Goal: Transaction & Acquisition: Book appointment/travel/reservation

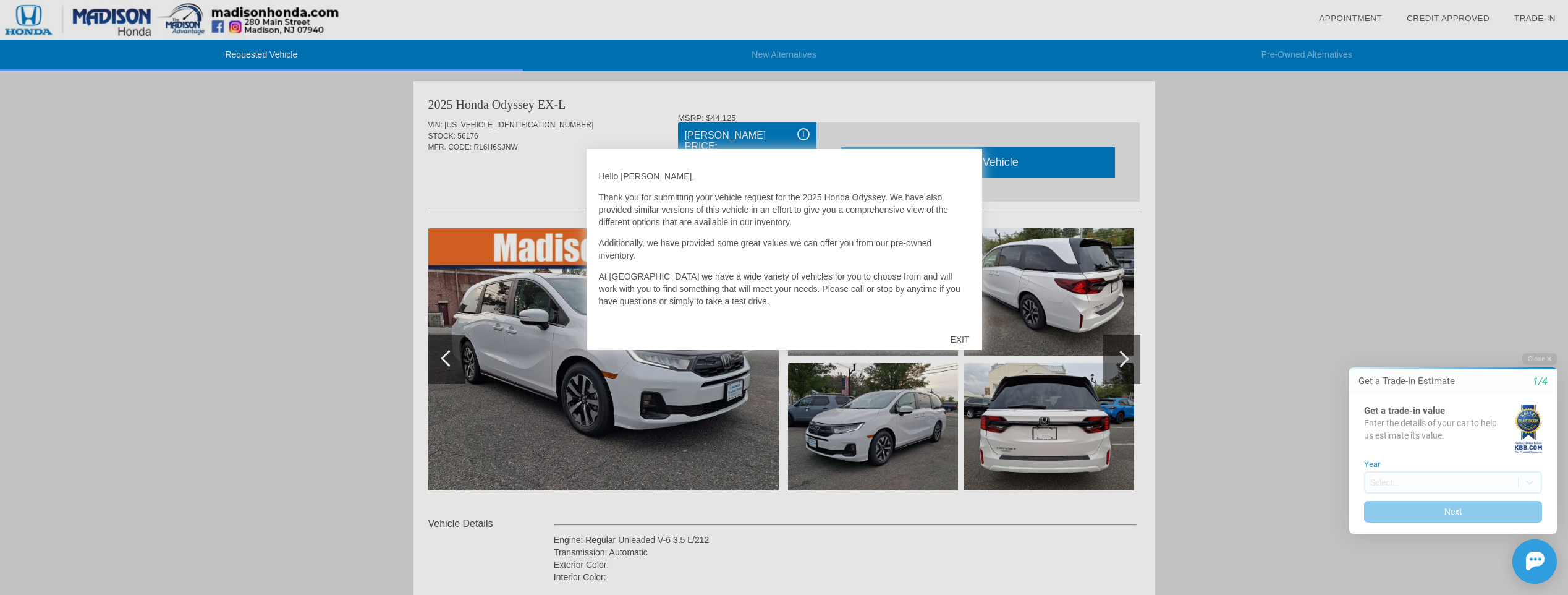
click at [955, 342] on div "EXIT" at bounding box center [959, 339] width 44 height 37
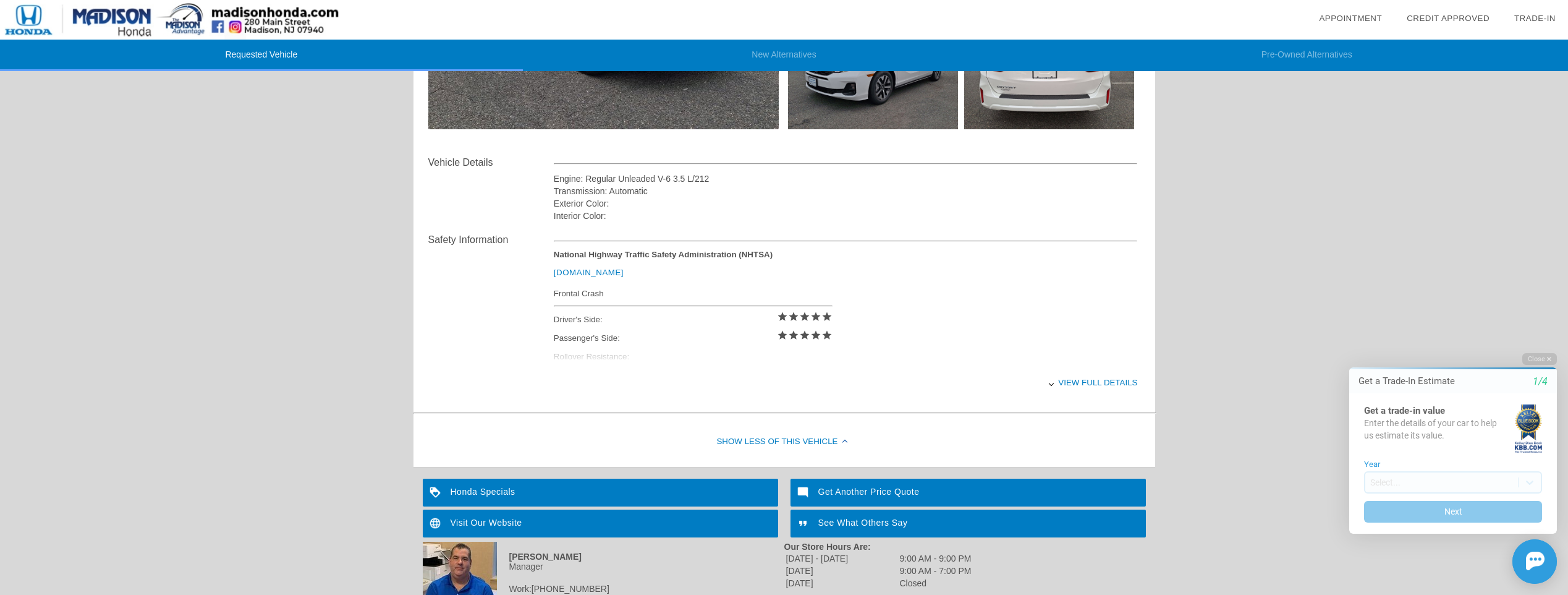
scroll to position [433, 0]
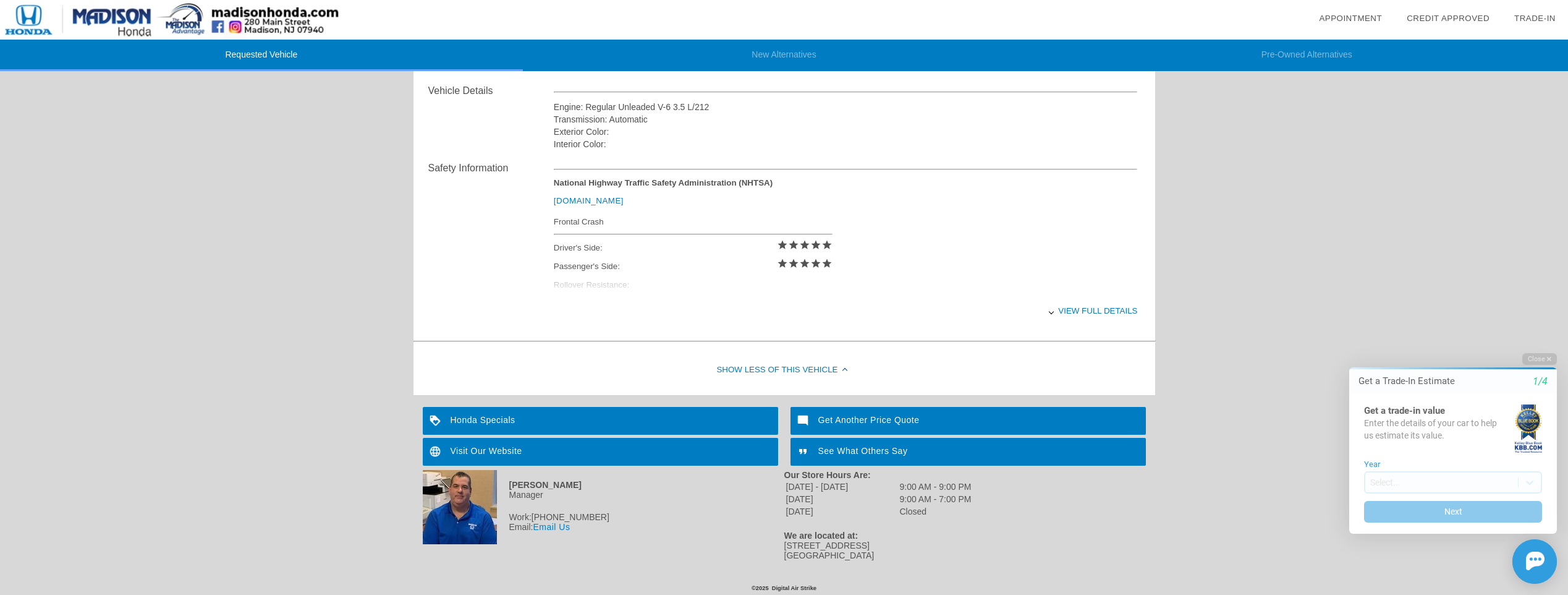
click at [1100, 313] on div "View full details" at bounding box center [846, 311] width 584 height 31
click at [1100, 313] on div "View less details" at bounding box center [846, 311] width 584 height 31
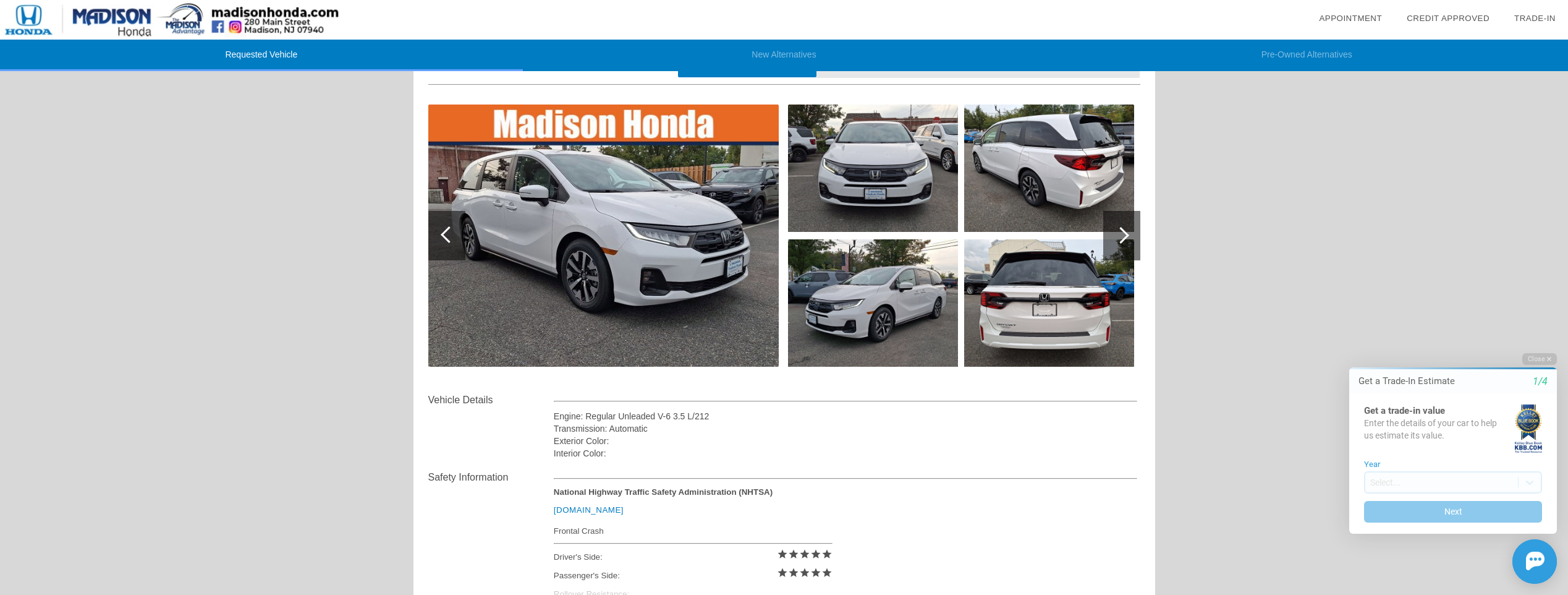
scroll to position [0, 0]
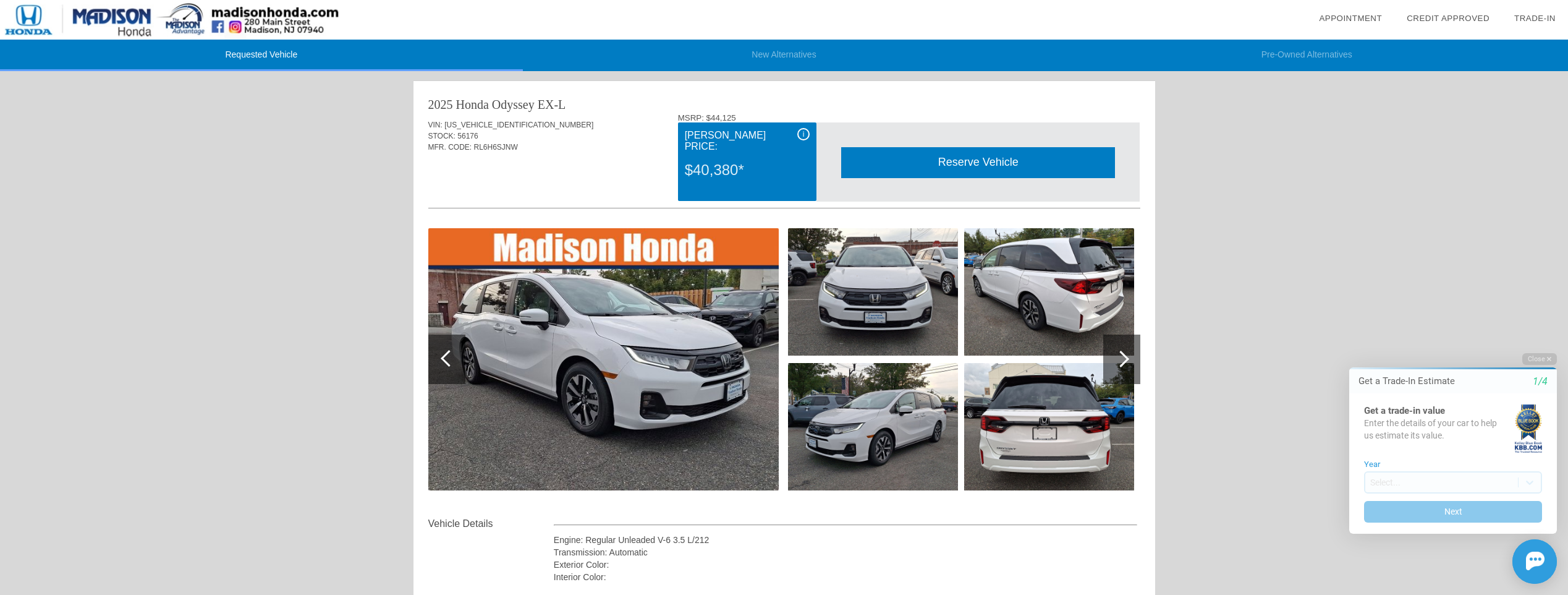
click at [964, 168] on div "Reserve Vehicle" at bounding box center [978, 162] width 274 height 31
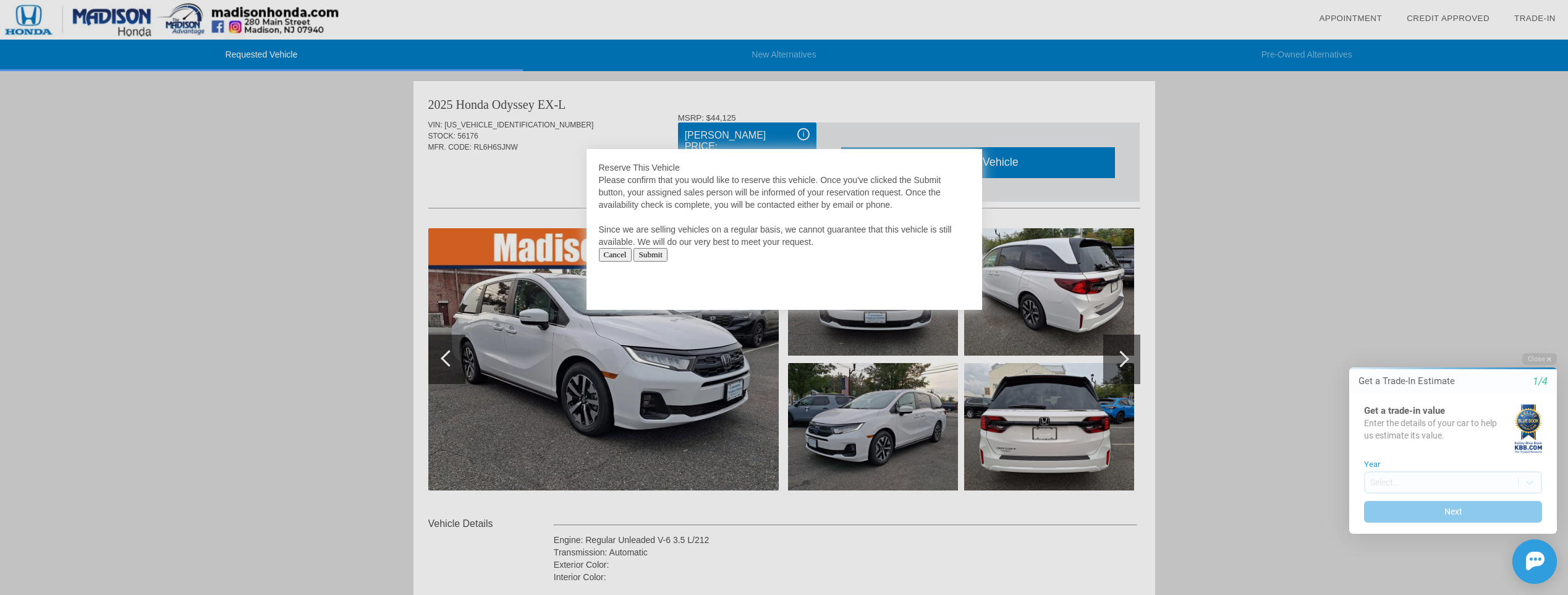
click at [667, 255] on input "Submit" at bounding box center [650, 255] width 34 height 13
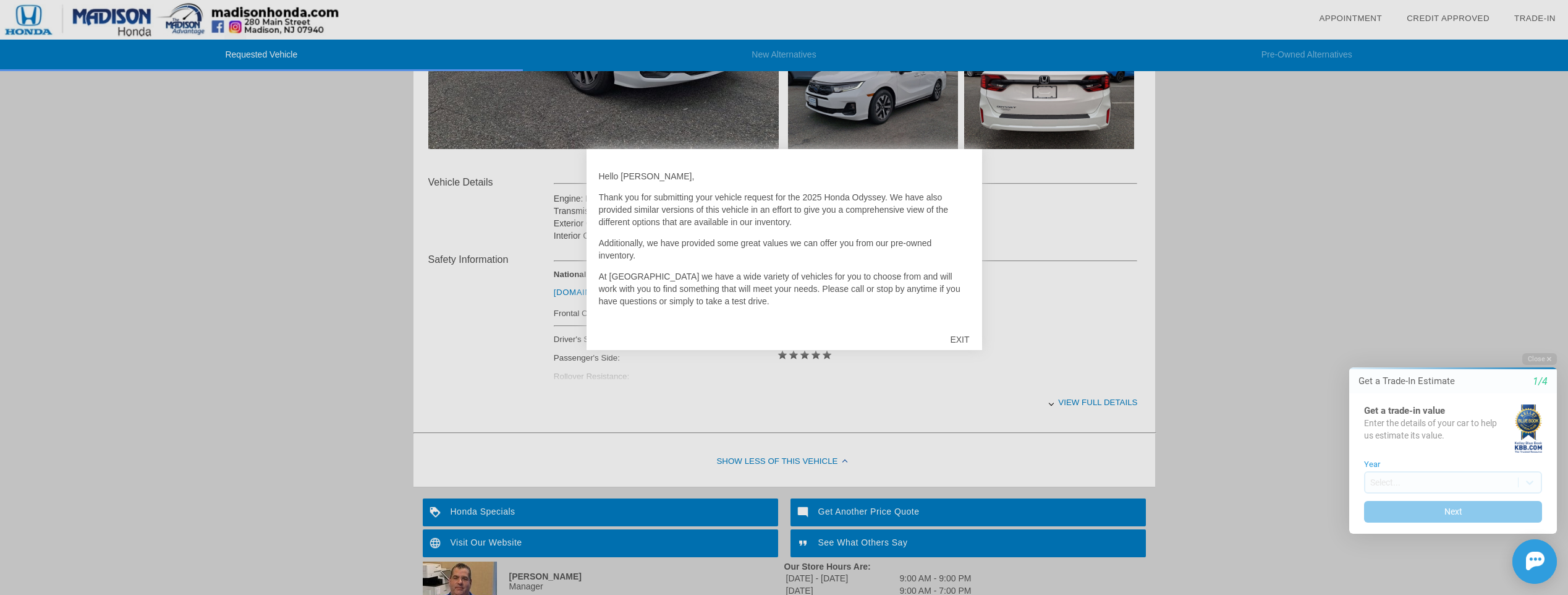
scroll to position [442, 0]
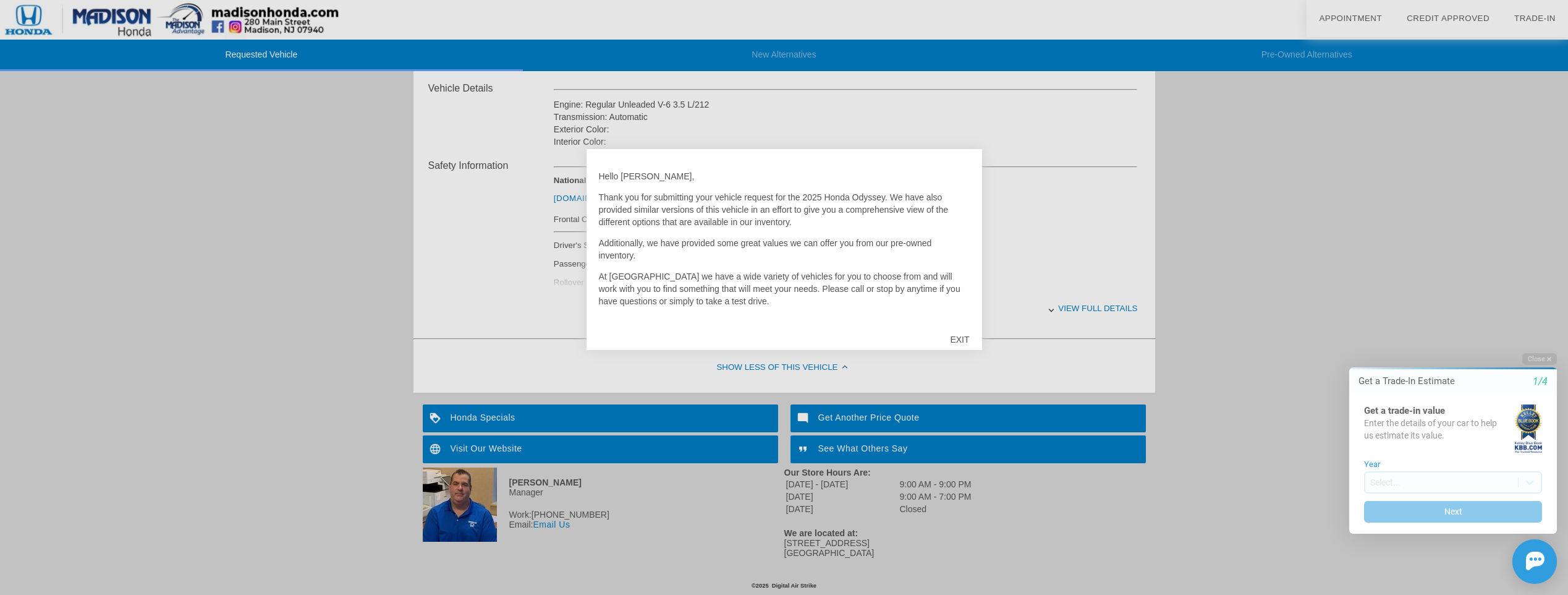
click at [960, 332] on div "EXIT" at bounding box center [959, 339] width 44 height 37
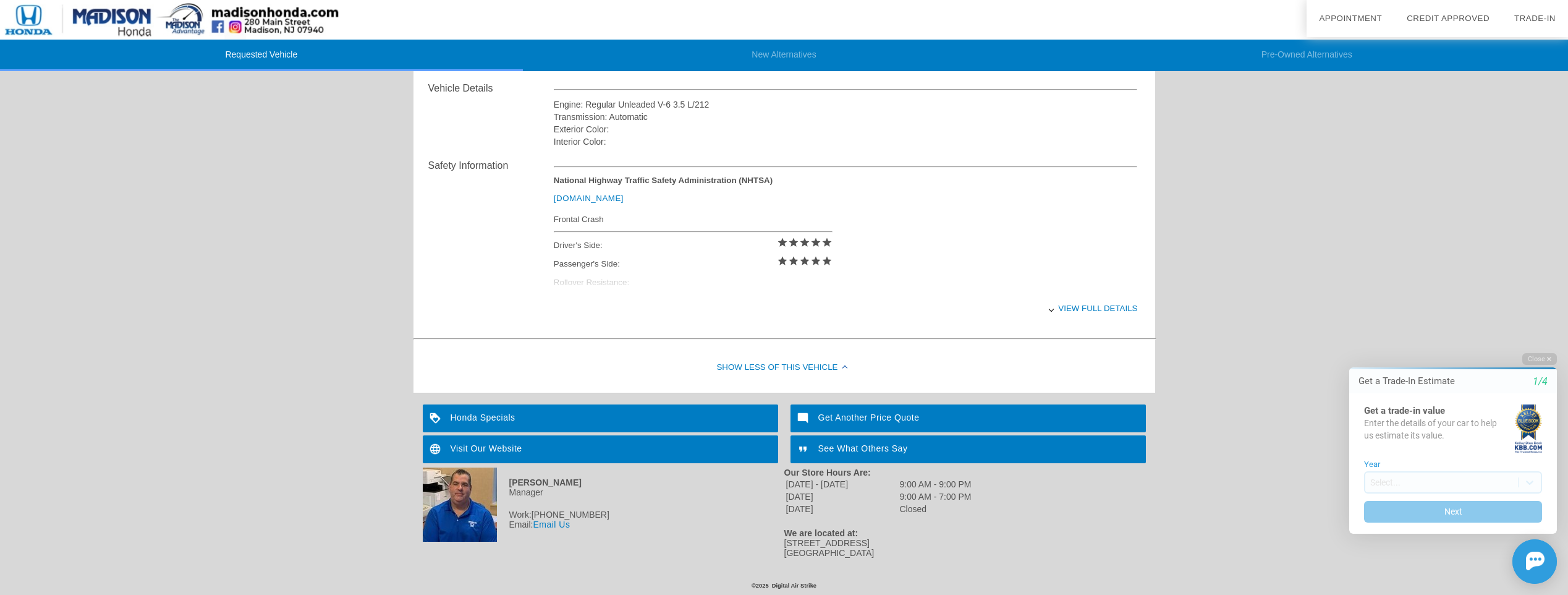
click at [124, 12] on img at bounding box center [169, 20] width 339 height 40
